Goal: Task Accomplishment & Management: Use online tool/utility

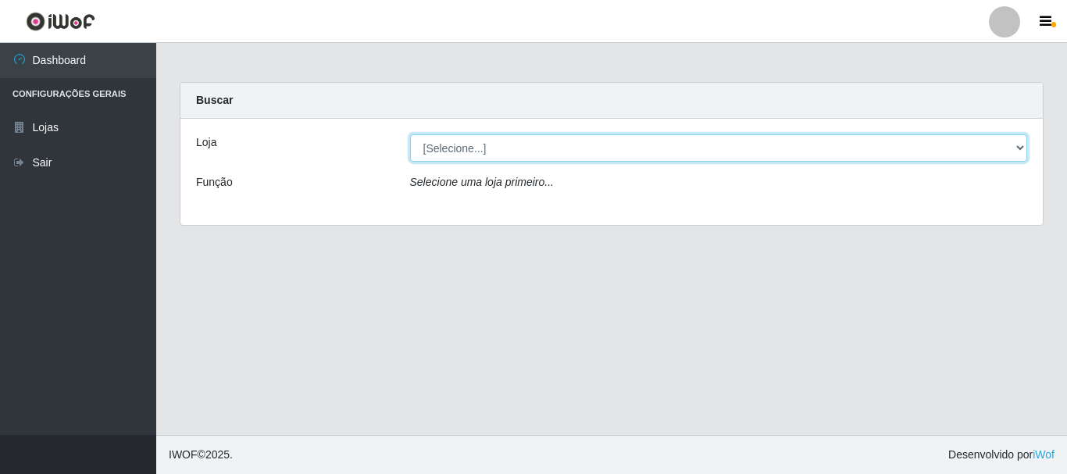
click at [558, 154] on select "[Selecione...] [GEOGRAPHIC_DATA] [GEOGRAPHIC_DATA]" at bounding box center [719, 147] width 618 height 27
select select "64"
click at [410, 134] on select "[Selecione...] [GEOGRAPHIC_DATA] [GEOGRAPHIC_DATA]" at bounding box center [719, 147] width 618 height 27
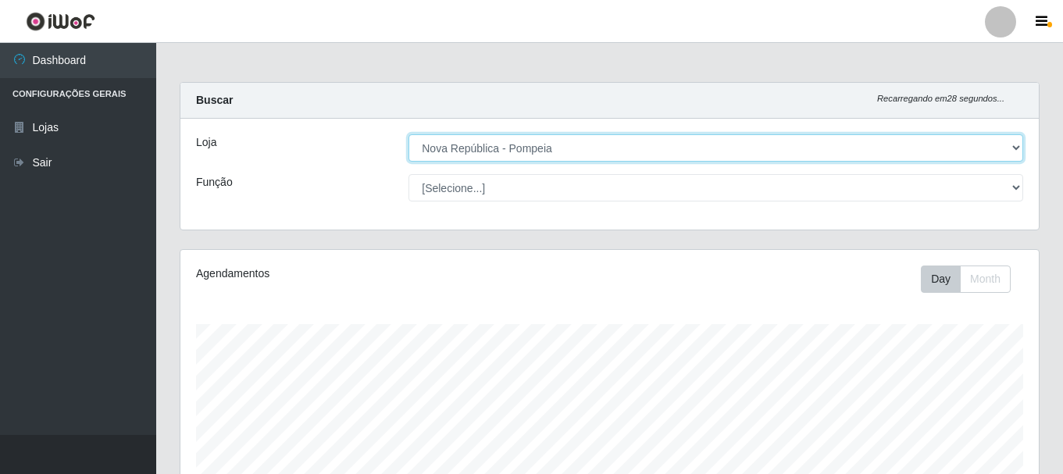
scroll to position [324, 859]
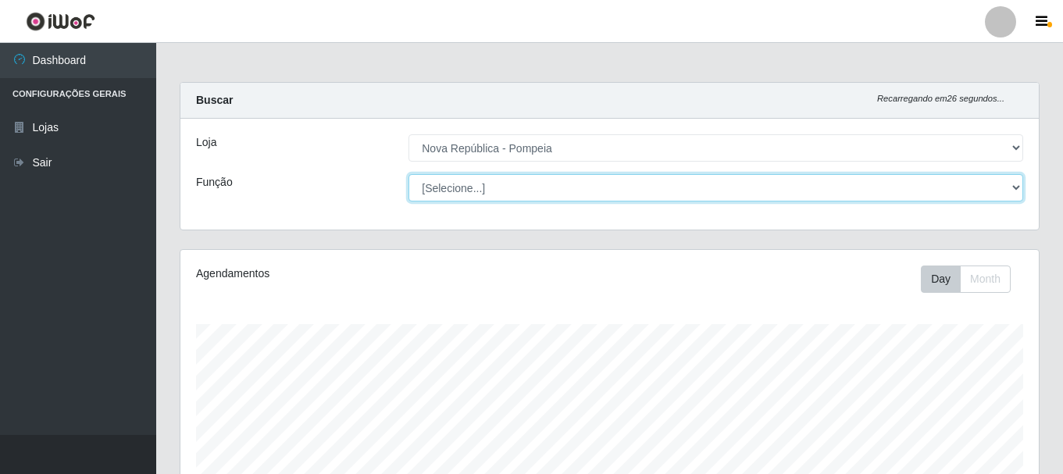
click at [543, 193] on select "[Selecione...] Balconista Operador de Caixa Recepcionista Repositor" at bounding box center [716, 187] width 615 height 27
select select "22"
click at [409, 174] on select "[Selecione...] Balconista Operador de Caixa Recepcionista Repositor" at bounding box center [716, 187] width 615 height 27
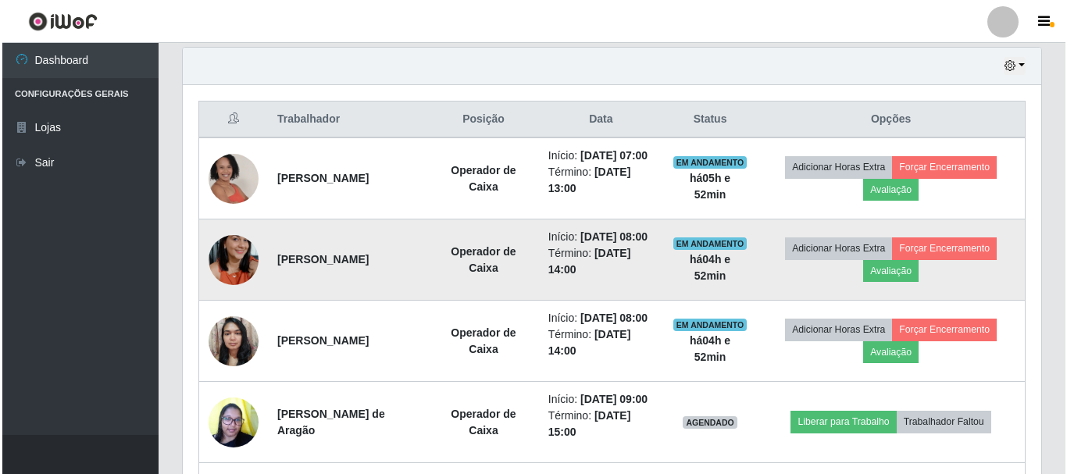
scroll to position [703, 0]
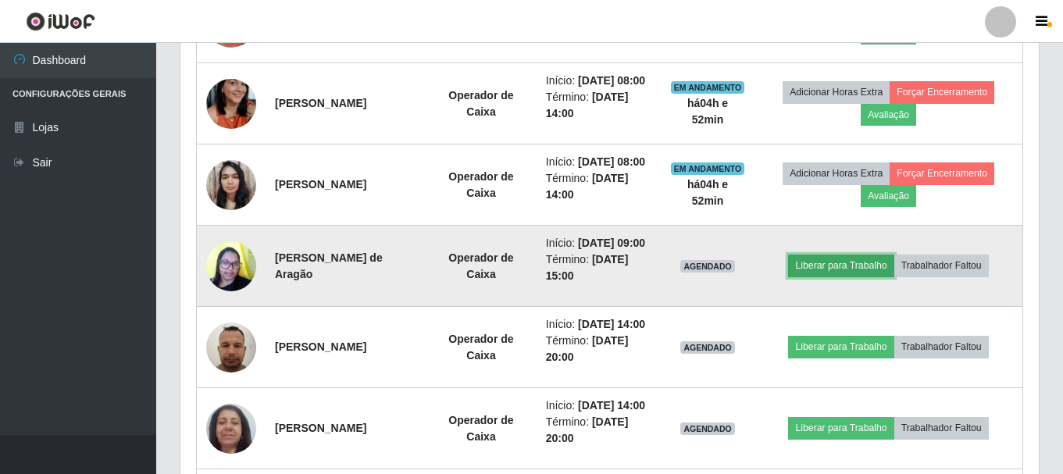
click at [828, 277] on button "Liberar para Trabalho" at bounding box center [840, 266] width 105 height 22
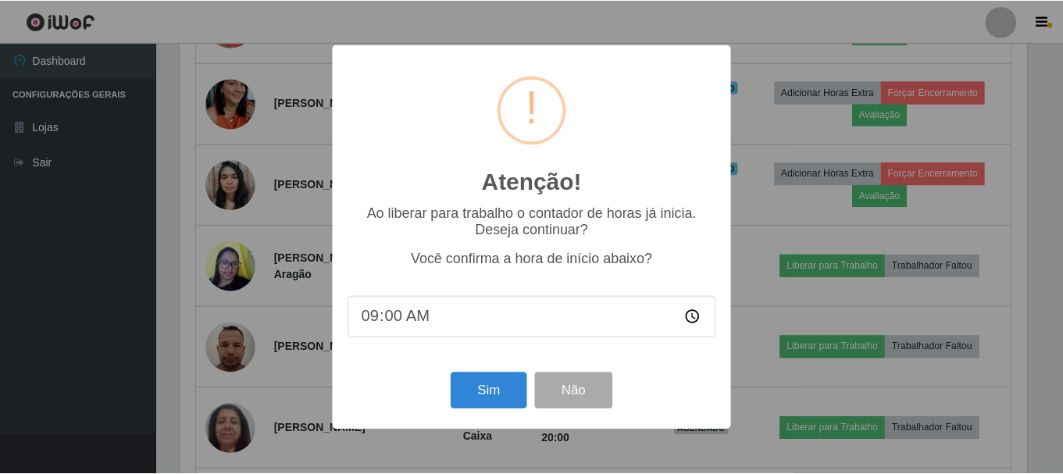
scroll to position [324, 851]
click at [494, 387] on button "Sim" at bounding box center [490, 391] width 76 height 37
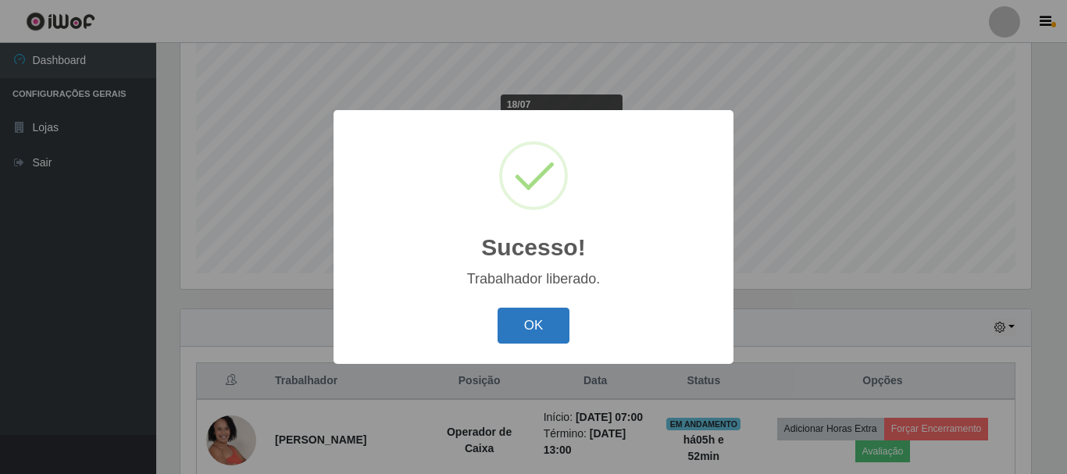
click at [536, 320] on button "OK" at bounding box center [534, 326] width 73 height 37
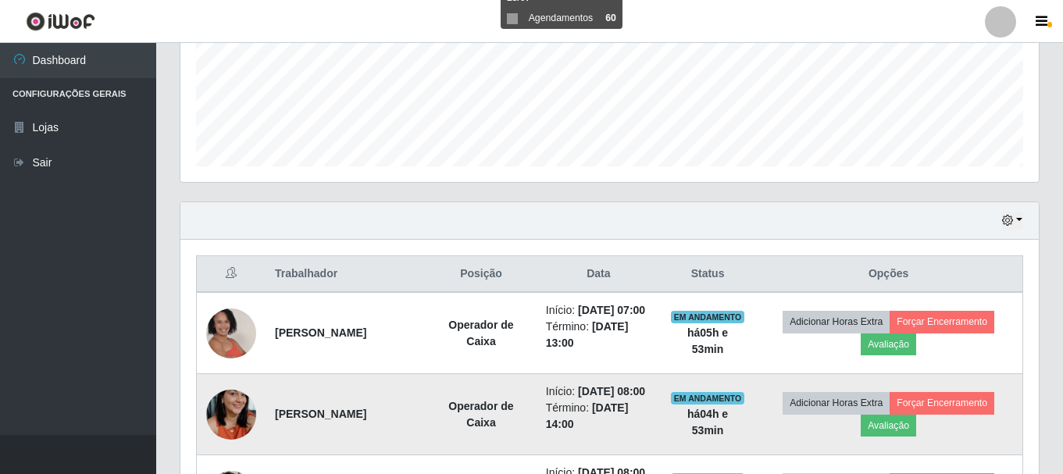
scroll to position [391, 0]
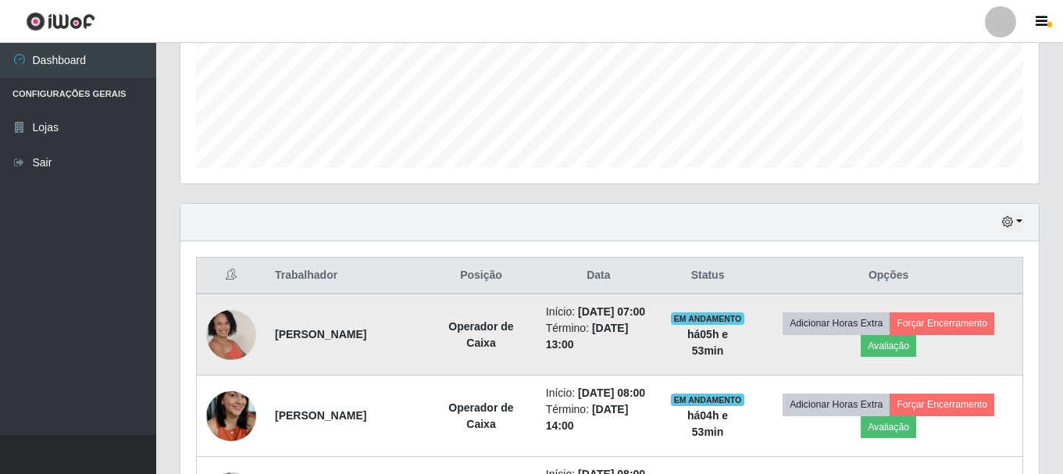
drag, startPoint x: 275, startPoint y: 345, endPoint x: 448, endPoint y: 340, distance: 172.7
click at [426, 340] on td "Micarla Melo de Souza Cesário" at bounding box center [346, 335] width 160 height 82
copy strong "Micarla Melo de Souza Cesário"
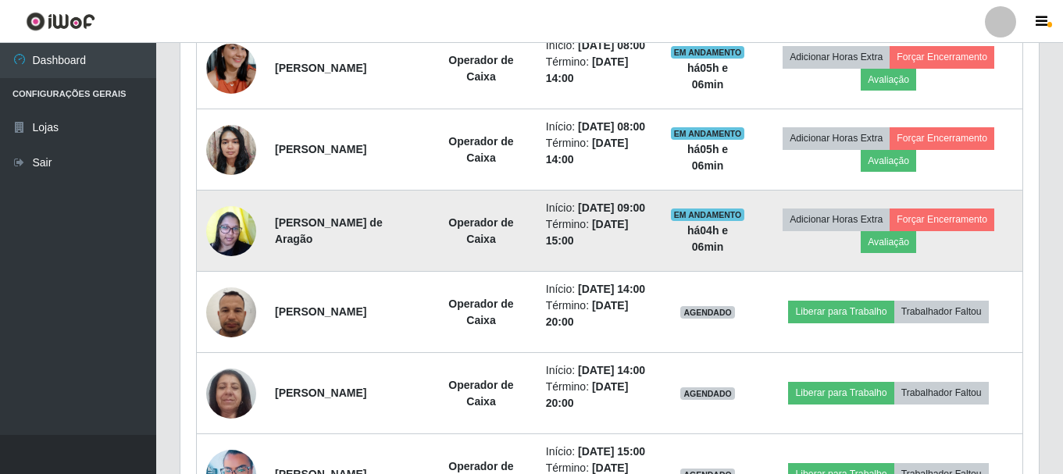
scroll to position [649, 0]
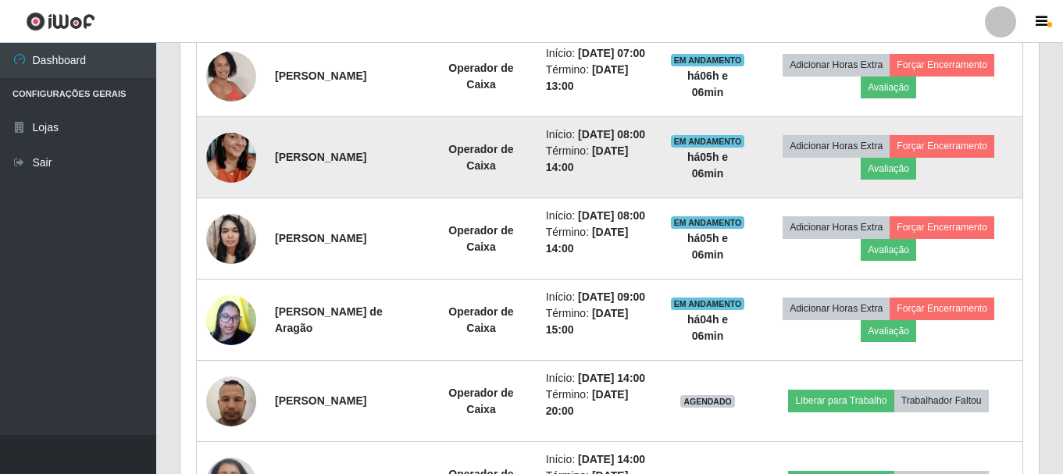
drag, startPoint x: 273, startPoint y: 182, endPoint x: 455, endPoint y: 177, distance: 182.9
click at [426, 177] on td "Leticia Hellen dos Santos Azevedo" at bounding box center [346, 157] width 160 height 81
copy strong "Leticia Hellen dos Santos Azevedo"
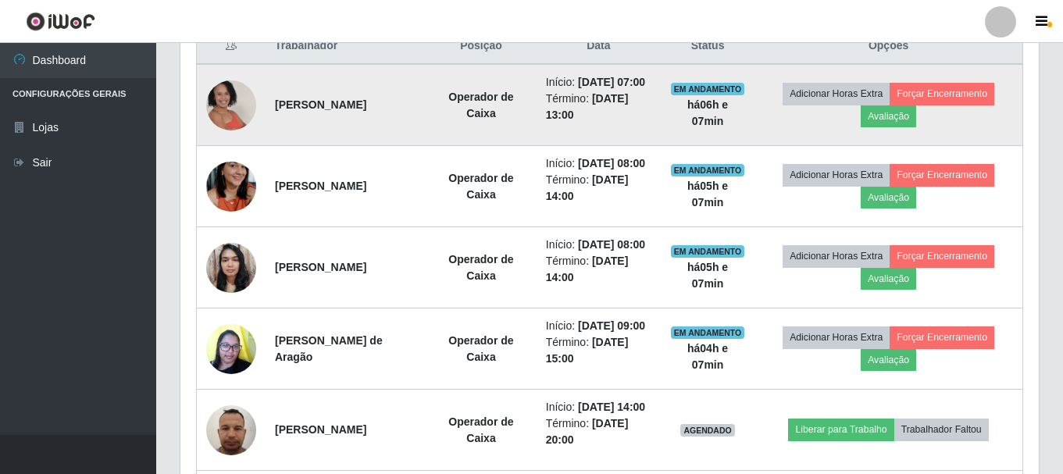
scroll to position [493, 0]
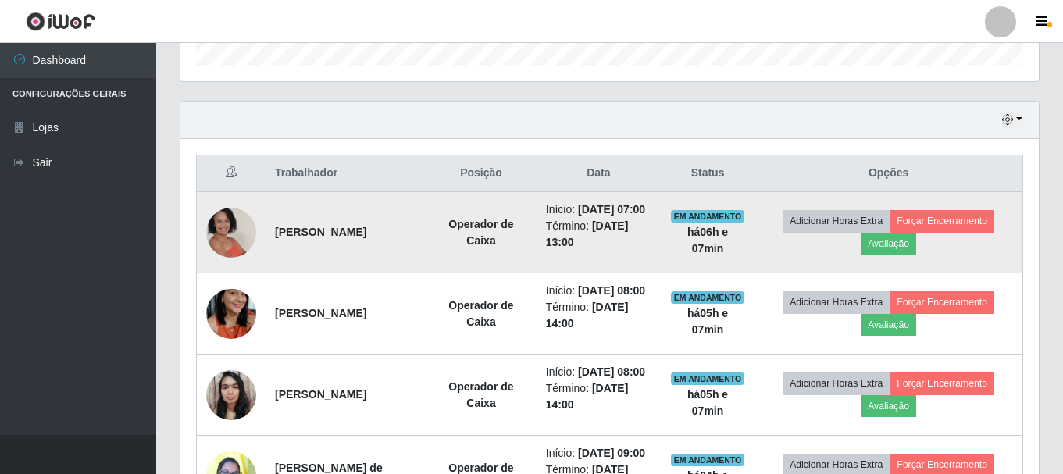
drag, startPoint x: 277, startPoint y: 241, endPoint x: 445, endPoint y: 243, distance: 168.8
click at [426, 243] on td "Micarla Melo de Souza Cesário" at bounding box center [346, 232] width 160 height 82
copy strong "Micarla Melo de Souza Cesário"
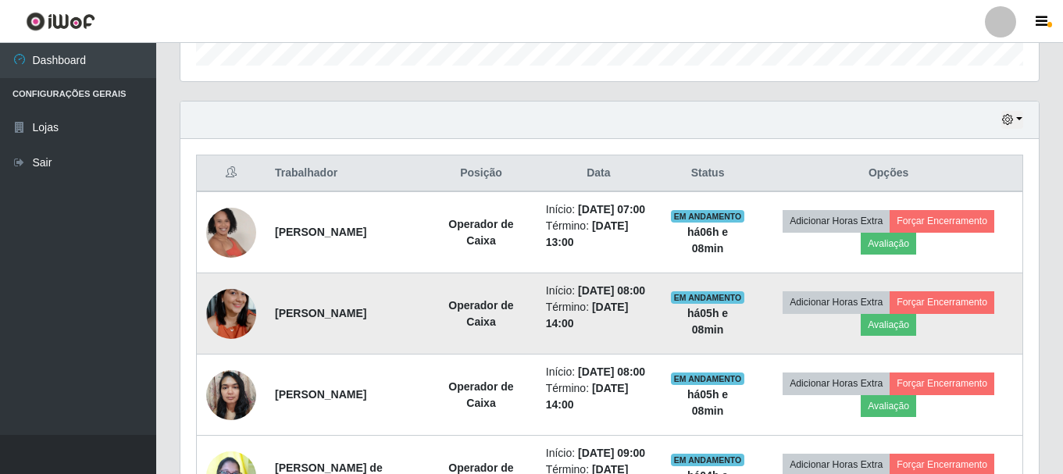
drag, startPoint x: 271, startPoint y: 341, endPoint x: 462, endPoint y: 327, distance: 191.9
click at [426, 327] on td "Leticia Hellen dos Santos Azevedo" at bounding box center [346, 313] width 160 height 81
copy strong "Leticia Hellen dos Santos Azevedo"
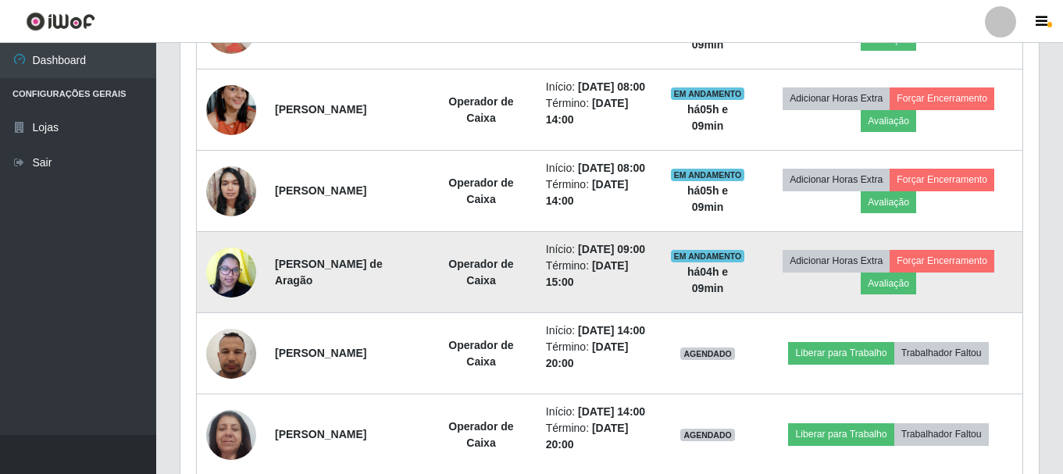
scroll to position [805, 0]
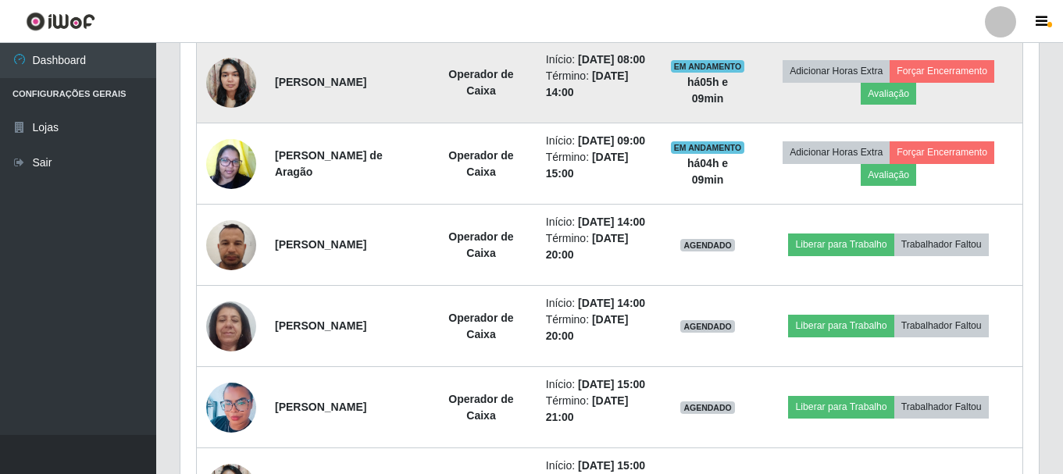
drag, startPoint x: 273, startPoint y: 123, endPoint x: 416, endPoint y: 128, distance: 143.9
click at [416, 123] on td "[PERSON_NAME]" at bounding box center [346, 82] width 160 height 81
copy strong "[PERSON_NAME]"
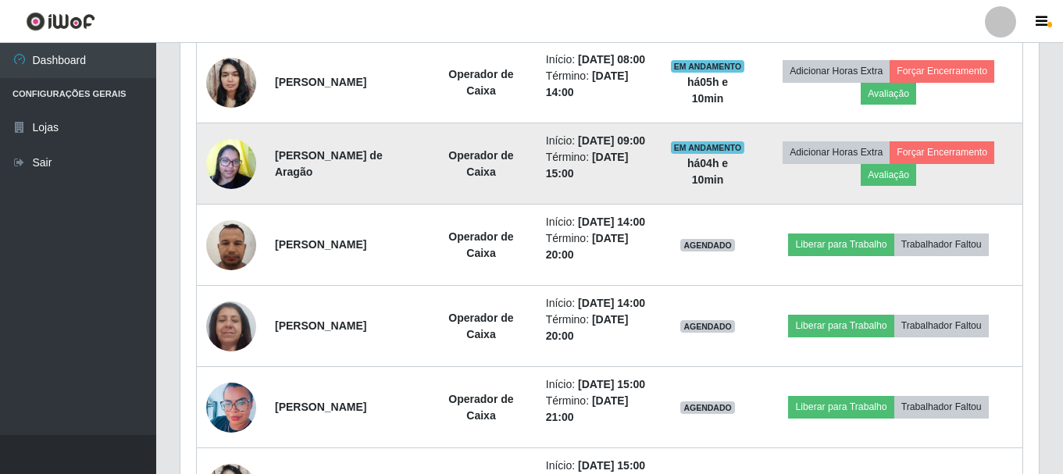
drag, startPoint x: 276, startPoint y: 222, endPoint x: 455, endPoint y: 223, distance: 179.7
click at [426, 205] on td "[PERSON_NAME] de Aragão" at bounding box center [346, 163] width 160 height 81
copy strong "[PERSON_NAME] de Aragão"
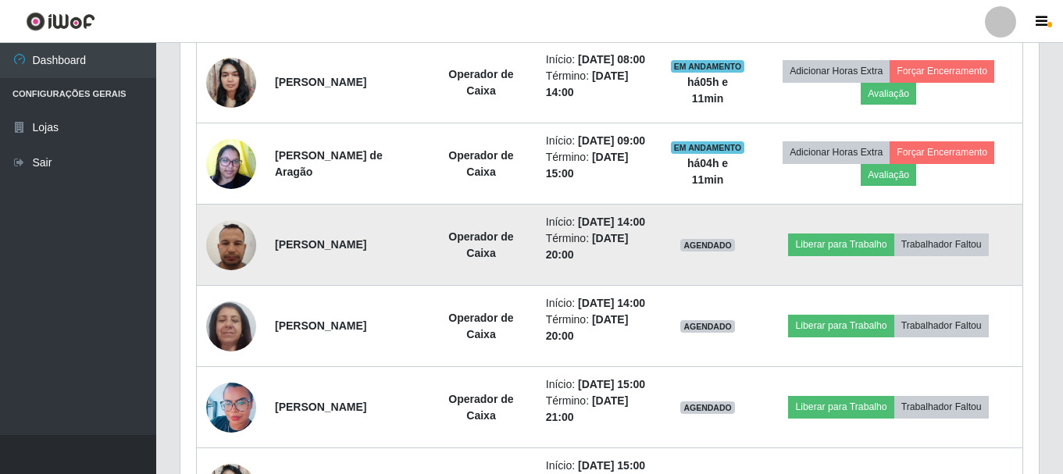
drag, startPoint x: 272, startPoint y: 317, endPoint x: 454, endPoint y: 316, distance: 182.0
click at [426, 286] on td "[PERSON_NAME]" at bounding box center [346, 245] width 160 height 81
copy strong "[PERSON_NAME]"
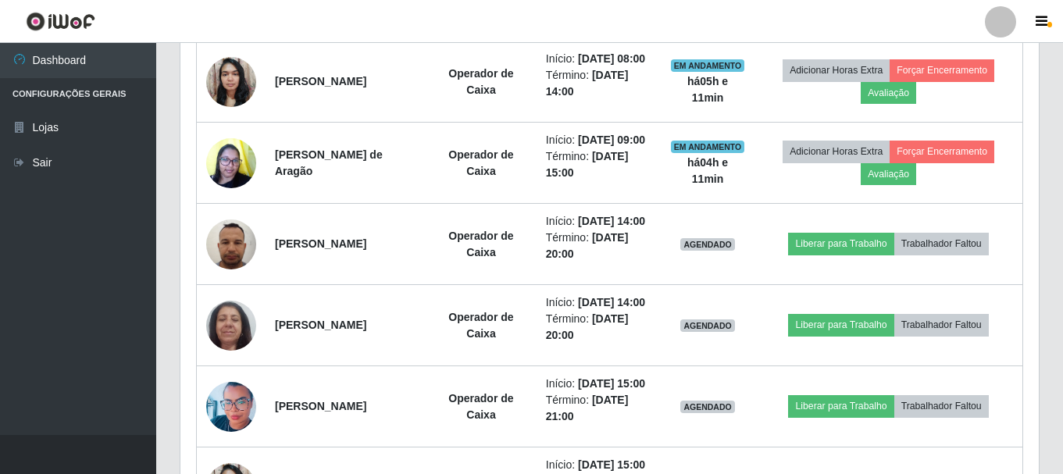
scroll to position [1040, 0]
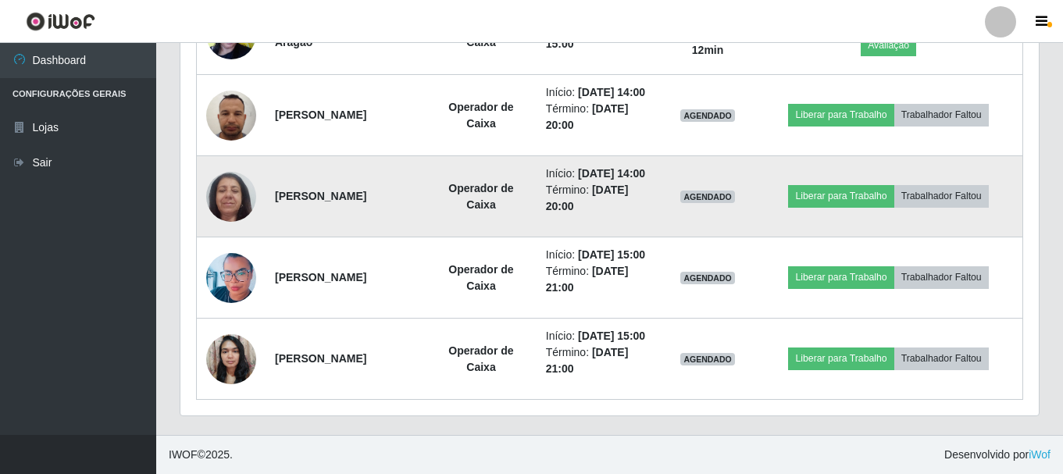
drag, startPoint x: 274, startPoint y: 173, endPoint x: 429, endPoint y: 201, distance: 157.1
click at [426, 201] on td "[PERSON_NAME]" at bounding box center [346, 196] width 160 height 81
copy strong "[PERSON_NAME]"
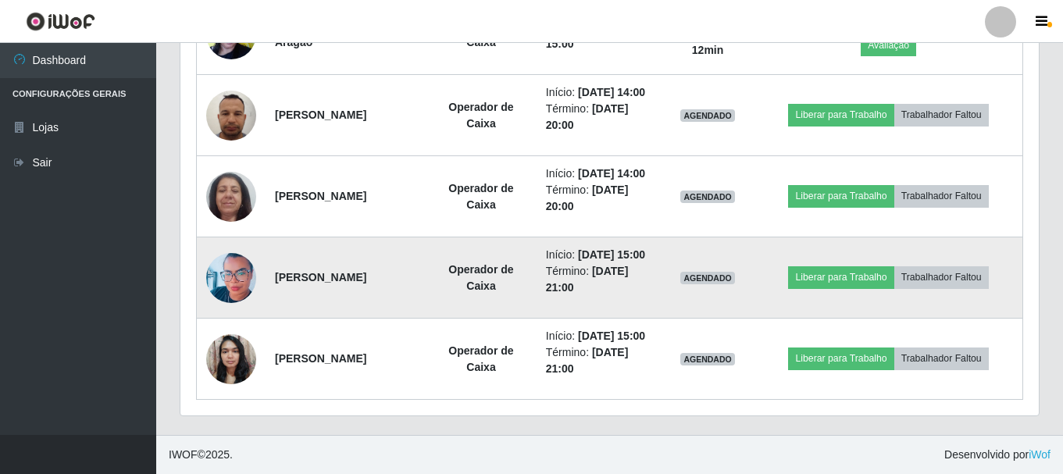
drag, startPoint x: 273, startPoint y: 278, endPoint x: 454, endPoint y: 270, distance: 181.4
click at [426, 270] on td "[PERSON_NAME]" at bounding box center [346, 277] width 160 height 81
copy strong "[PERSON_NAME]"
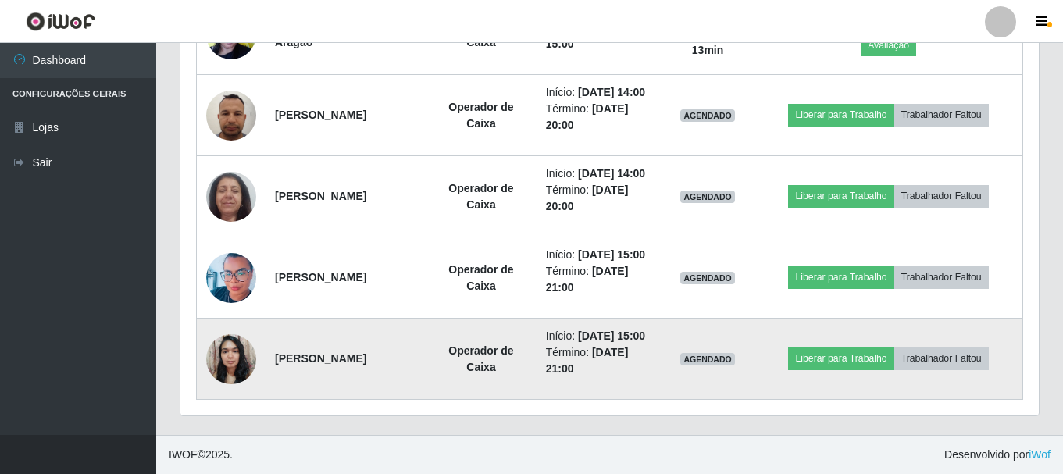
drag, startPoint x: 273, startPoint y: 376, endPoint x: 401, endPoint y: 382, distance: 127.5
click at [401, 382] on td "[PERSON_NAME]" at bounding box center [346, 359] width 160 height 81
copy strong "[PERSON_NAME]"
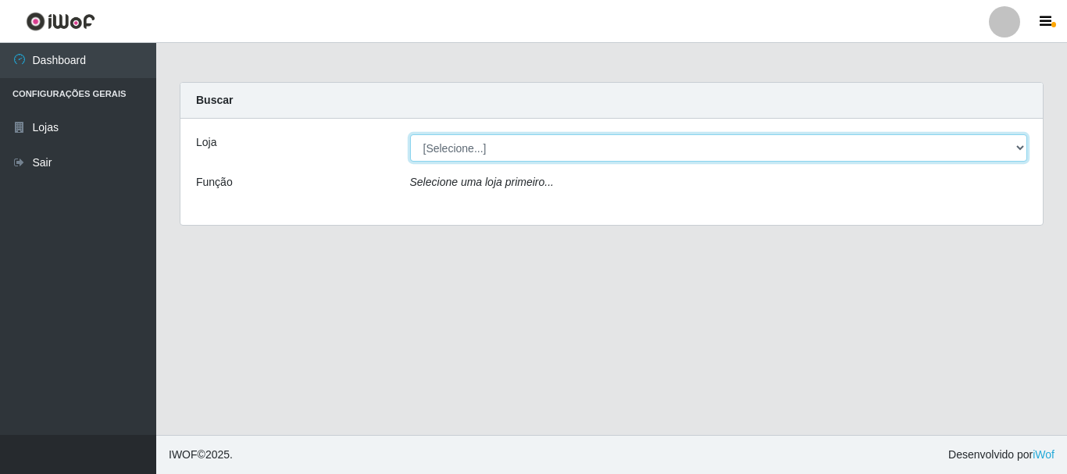
click at [459, 149] on select "[Selecione...] [GEOGRAPHIC_DATA] [GEOGRAPHIC_DATA]" at bounding box center [719, 147] width 618 height 27
click at [410, 134] on select "[Selecione...] [GEOGRAPHIC_DATA] [GEOGRAPHIC_DATA]" at bounding box center [719, 147] width 618 height 27
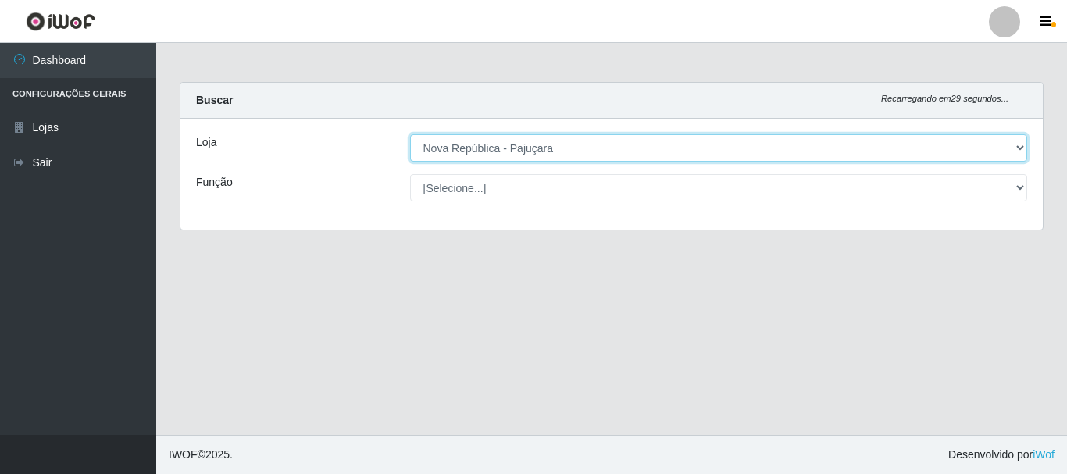
click at [453, 152] on select "[Selecione...] [GEOGRAPHIC_DATA] [GEOGRAPHIC_DATA]" at bounding box center [719, 147] width 618 height 27
select select "64"
click at [410, 134] on select "[Selecione...] [GEOGRAPHIC_DATA] [GEOGRAPHIC_DATA]" at bounding box center [719, 147] width 618 height 27
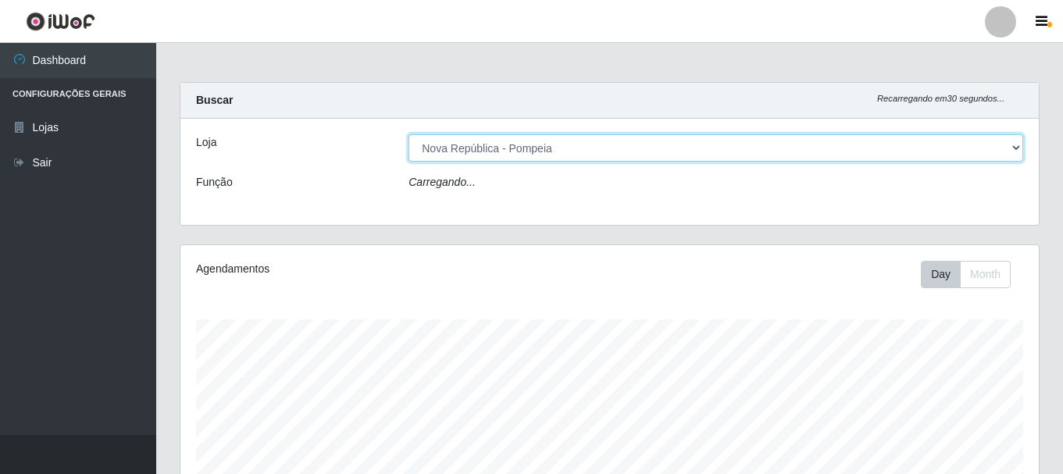
scroll to position [324, 859]
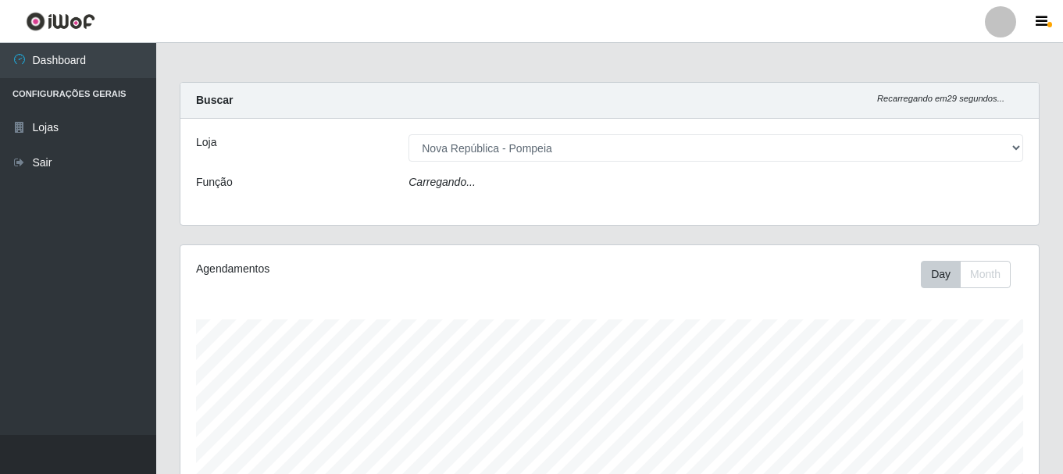
click at [478, 190] on div "Carregando..." at bounding box center [716, 185] width 638 height 23
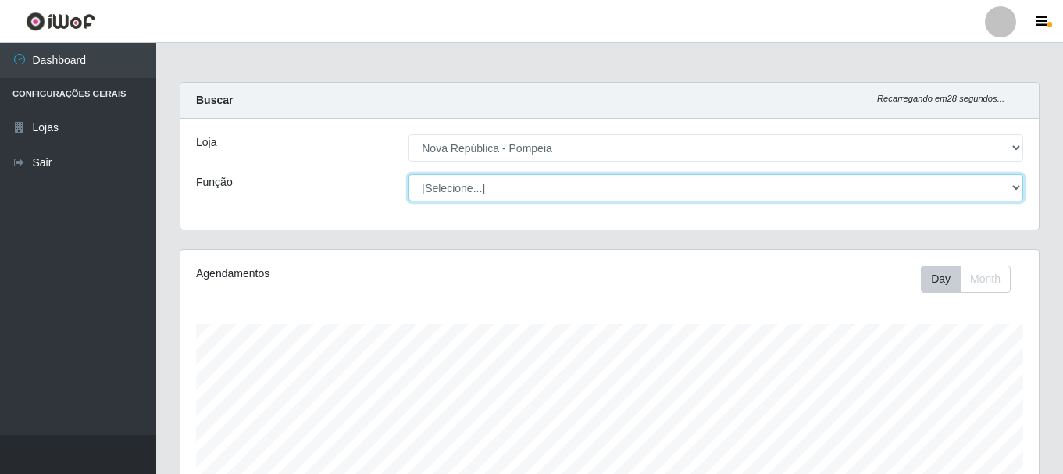
click at [470, 182] on select "[Selecione...] Balconista Operador de Caixa Recepcionista Repositor" at bounding box center [716, 187] width 615 height 27
select select "22"
click at [409, 174] on select "[Selecione...] Balconista Operador de Caixa Recepcionista Repositor" at bounding box center [716, 187] width 615 height 27
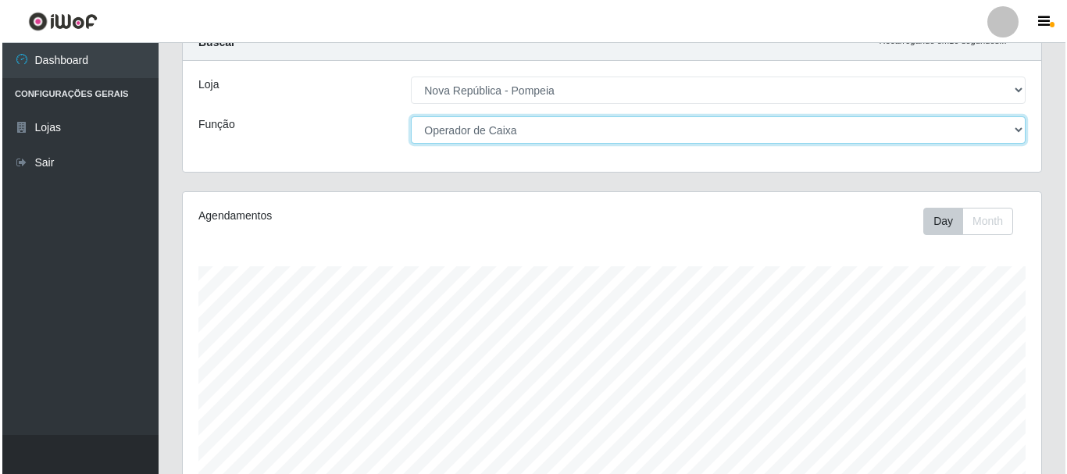
scroll to position [625, 0]
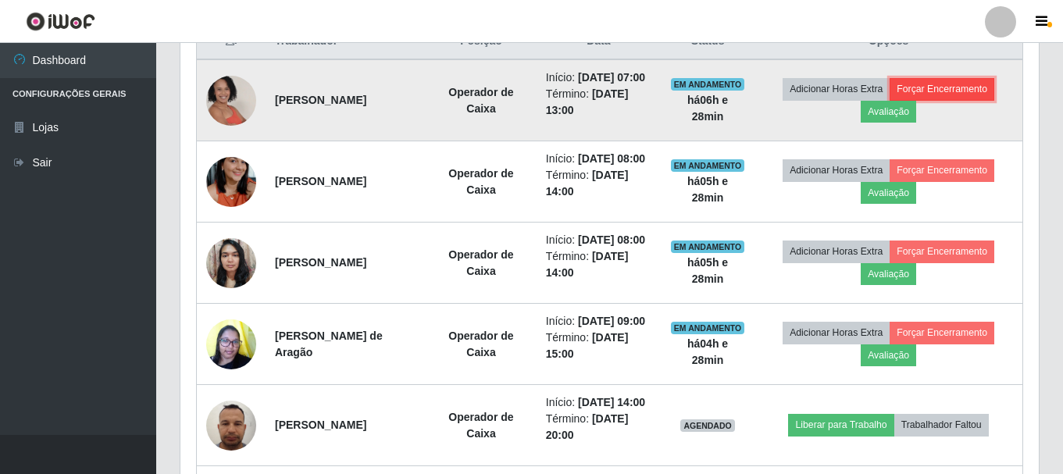
click at [949, 98] on button "Forçar Encerramento" at bounding box center [942, 89] width 105 height 22
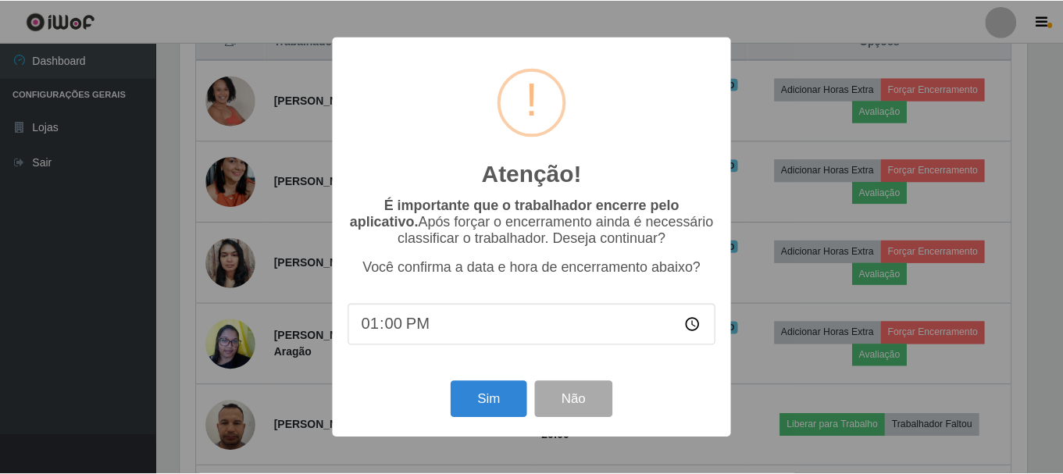
scroll to position [324, 851]
click at [508, 399] on button "Sim" at bounding box center [490, 399] width 76 height 37
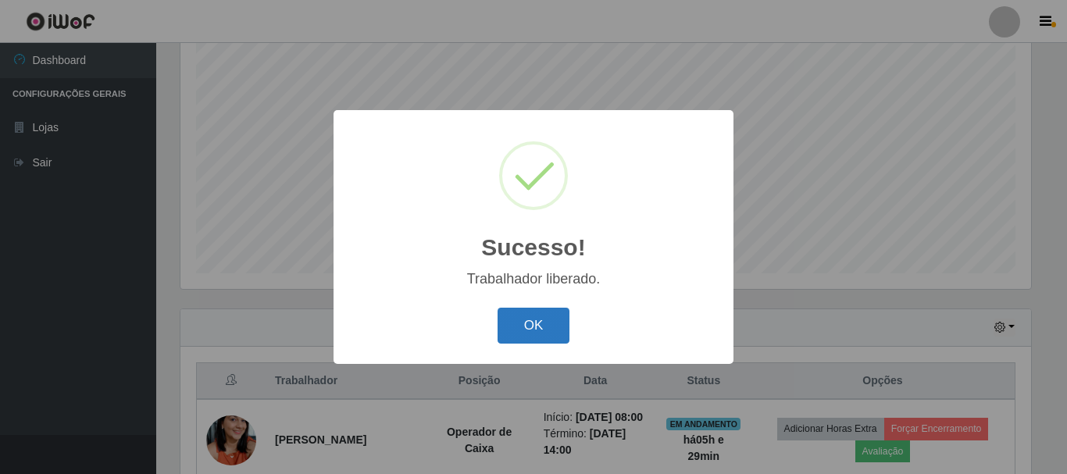
drag, startPoint x: 537, startPoint y: 316, endPoint x: 553, endPoint y: 313, distance: 15.9
click at [539, 317] on button "OK" at bounding box center [534, 326] width 73 height 37
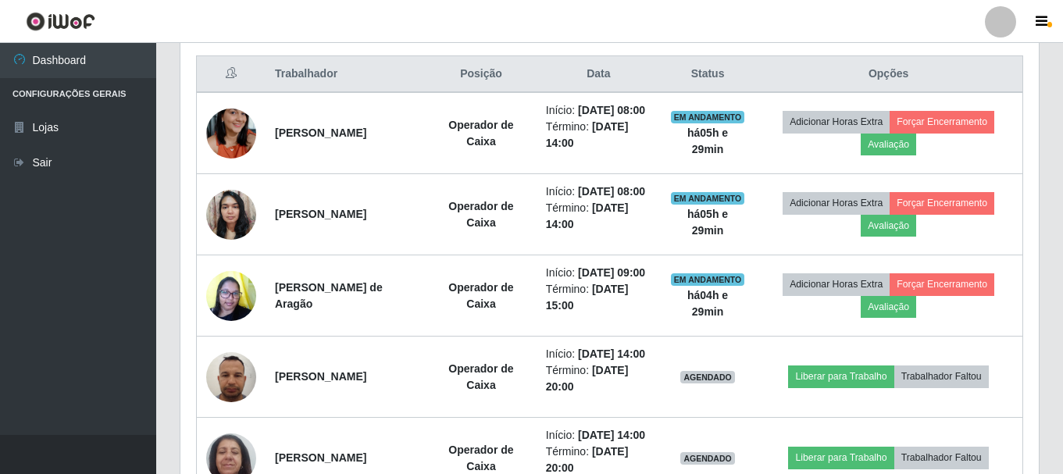
scroll to position [598, 0]
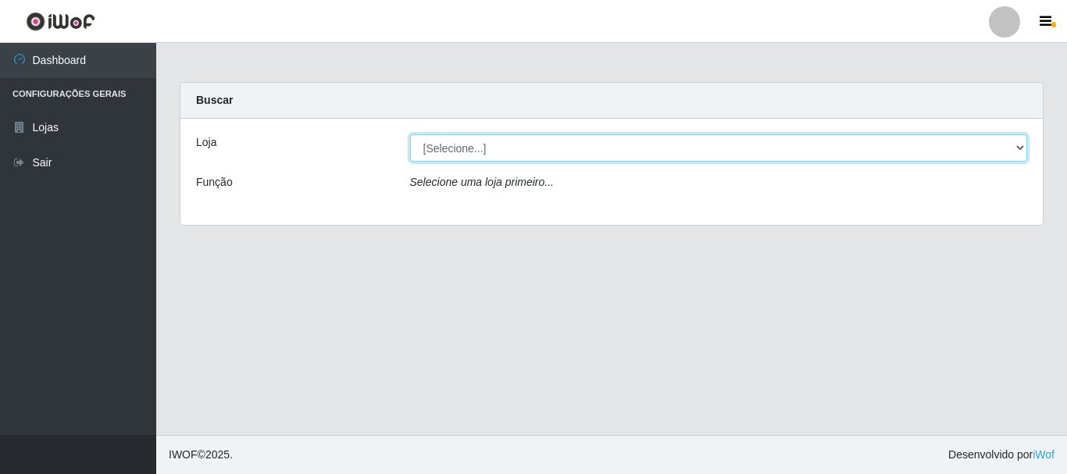
click at [463, 145] on select "[Selecione...] [GEOGRAPHIC_DATA] [GEOGRAPHIC_DATA]" at bounding box center [719, 147] width 618 height 27
select select "64"
click at [410, 134] on select "[Selecione...] [GEOGRAPHIC_DATA] [GEOGRAPHIC_DATA]" at bounding box center [719, 147] width 618 height 27
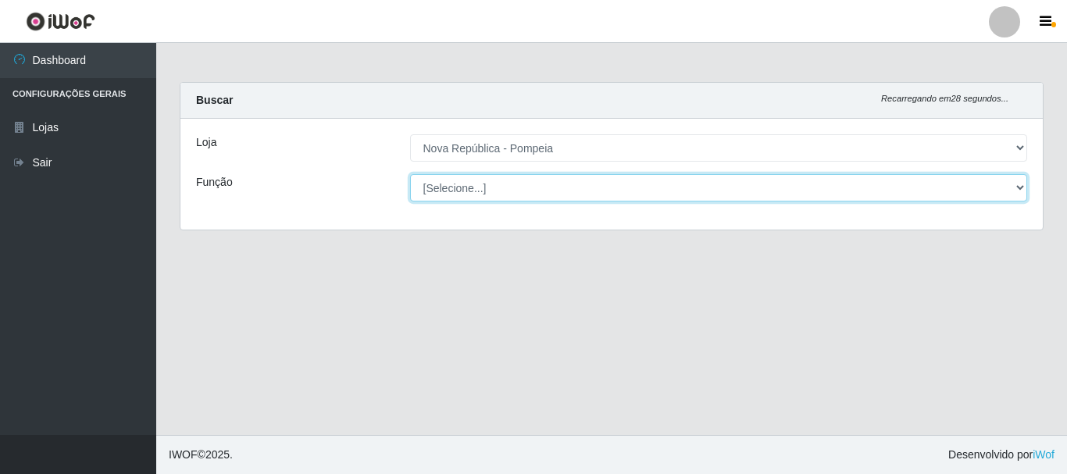
click at [470, 179] on select "[Selecione...] Balconista Operador de Caixa Recepcionista Repositor" at bounding box center [719, 187] width 618 height 27
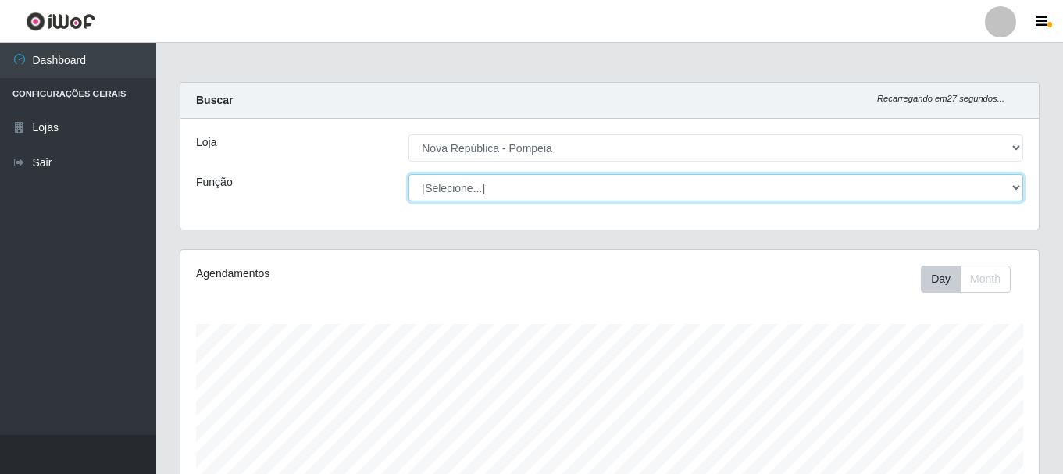
scroll to position [324, 859]
select select "22"
click at [409, 174] on select "[Selecione...] Balconista Operador de Caixa Recepcionista Repositor" at bounding box center [716, 187] width 615 height 27
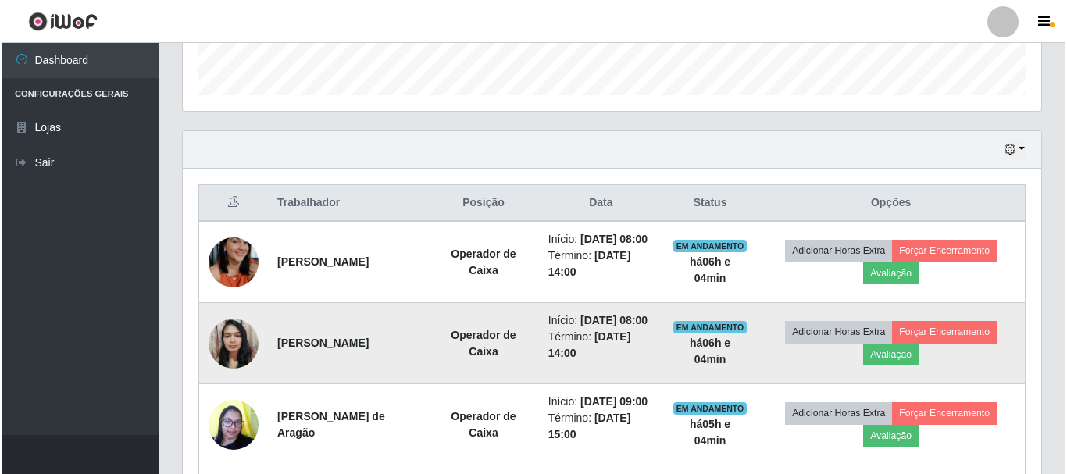
scroll to position [500, 0]
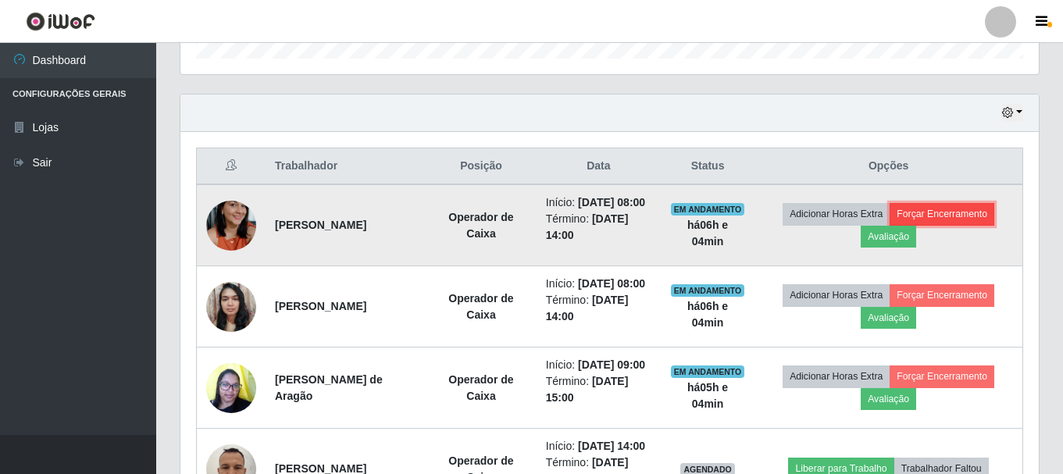
click at [948, 220] on button "Forçar Encerramento" at bounding box center [942, 214] width 105 height 22
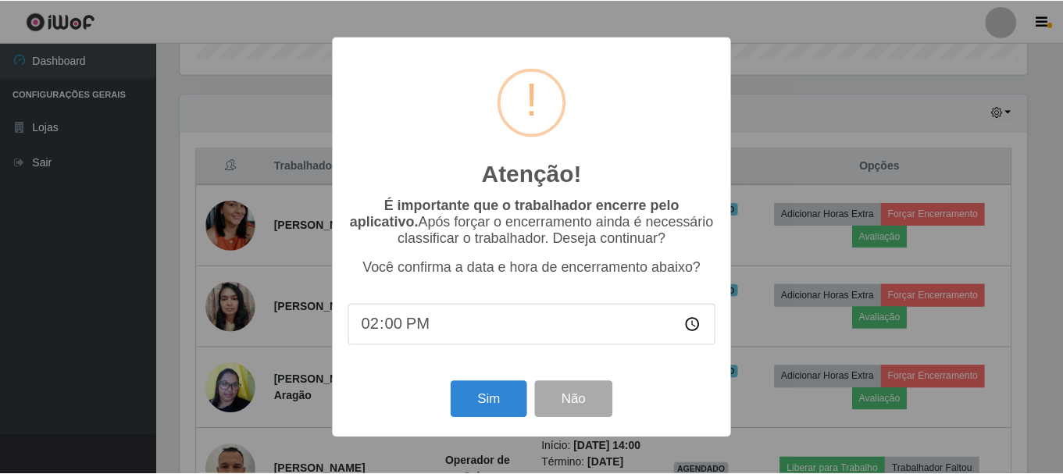
scroll to position [324, 851]
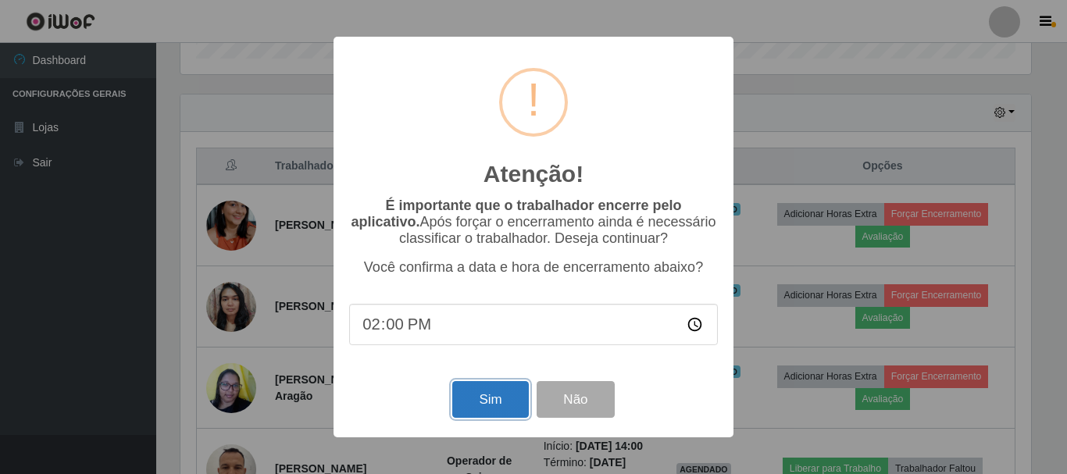
click at [502, 399] on button "Sim" at bounding box center [490, 399] width 76 height 37
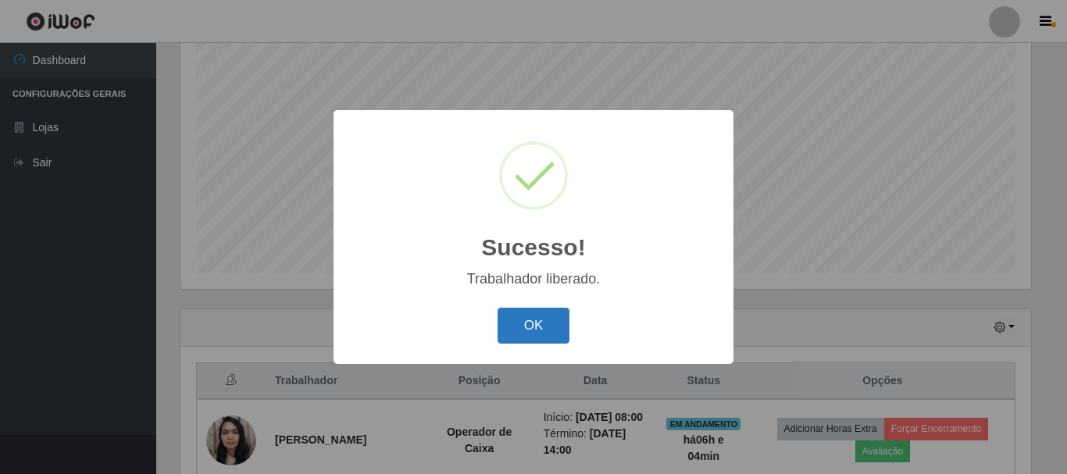
click at [542, 323] on button "OK" at bounding box center [534, 326] width 73 height 37
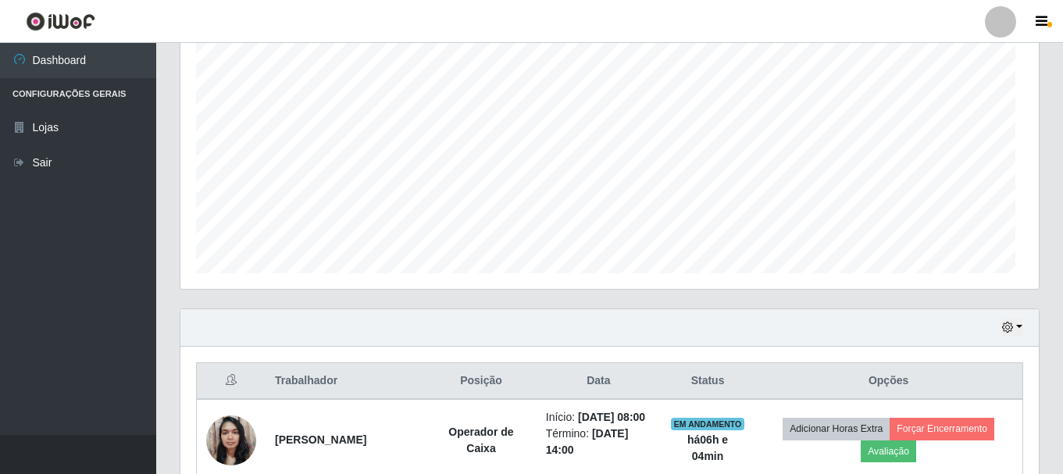
scroll to position [324, 859]
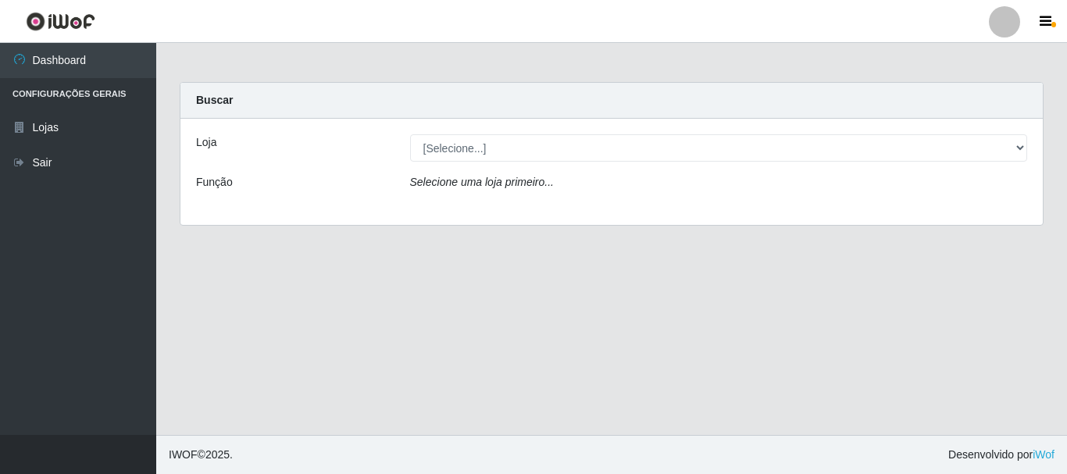
select select "64"
click at [410, 134] on select "[Selecione...] [GEOGRAPHIC_DATA] [GEOGRAPHIC_DATA]" at bounding box center [719, 147] width 618 height 27
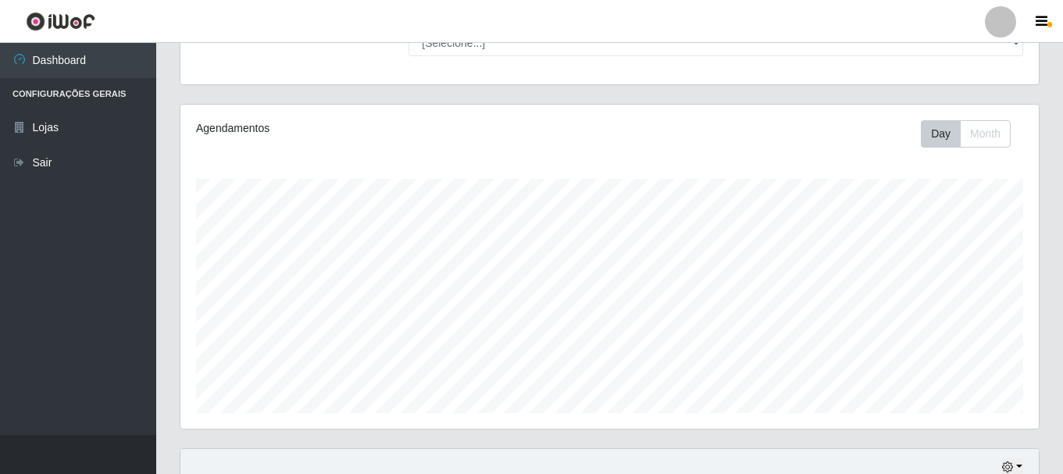
scroll to position [324, 859]
click at [1019, 459] on button "button" at bounding box center [1013, 468] width 22 height 18
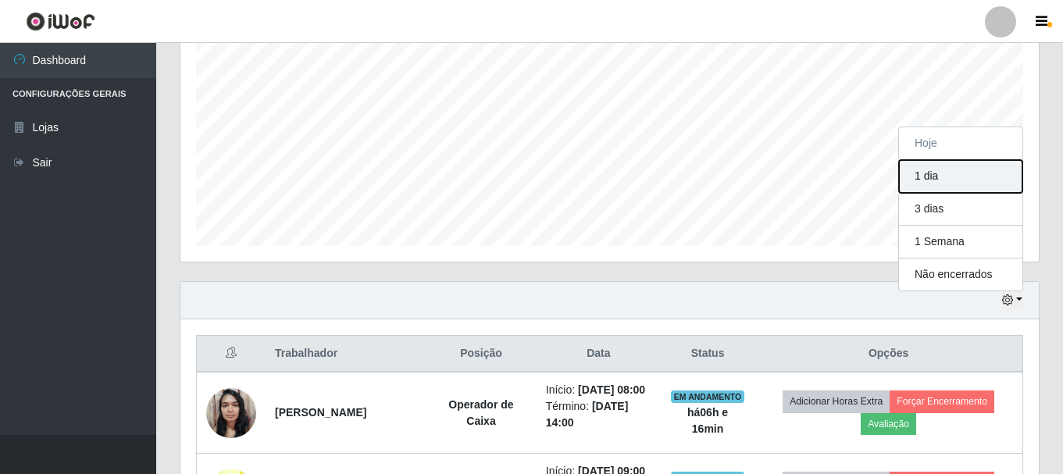
click at [952, 175] on button "1 dia" at bounding box center [960, 176] width 123 height 33
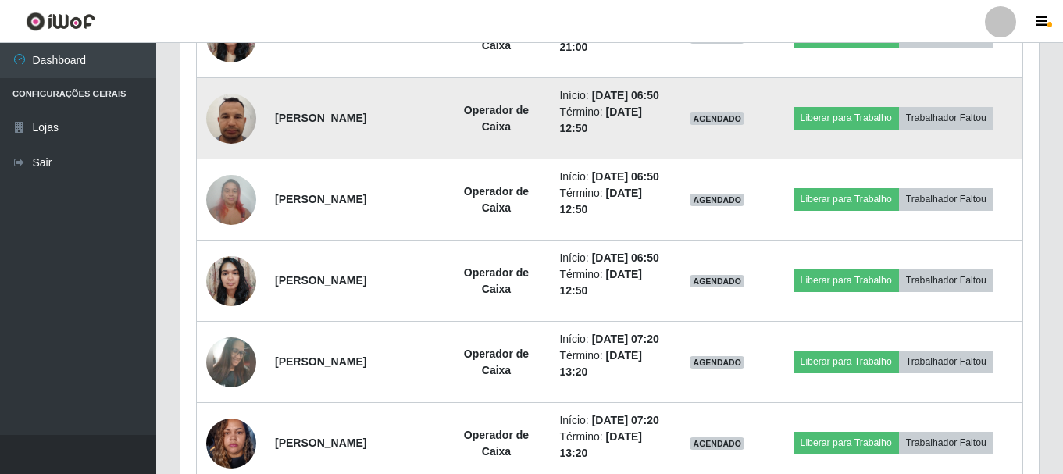
scroll to position [1094, 0]
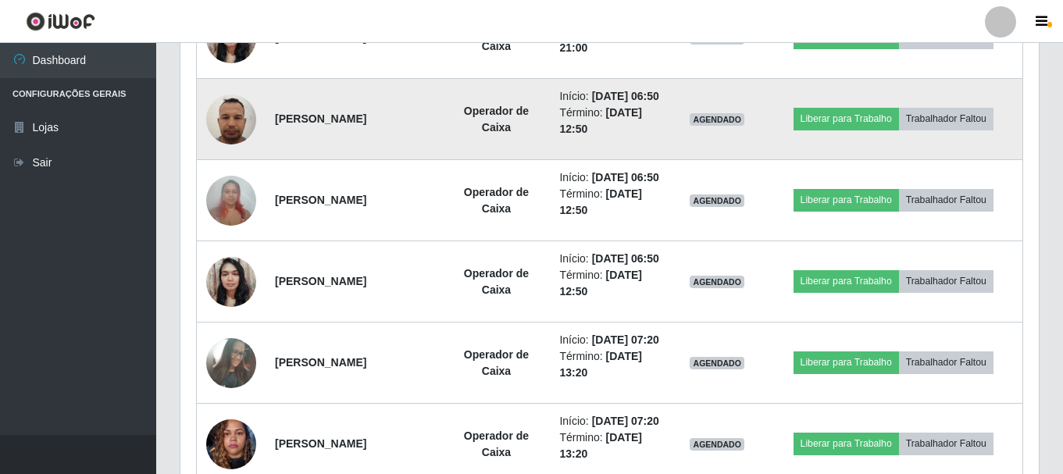
drag, startPoint x: 274, startPoint y: 226, endPoint x: 462, endPoint y: 230, distance: 187.5
click at [442, 160] on td "[PERSON_NAME]" at bounding box center [354, 119] width 177 height 81
copy strong "[PERSON_NAME]"
